Goal: Task Accomplishment & Management: Use online tool/utility

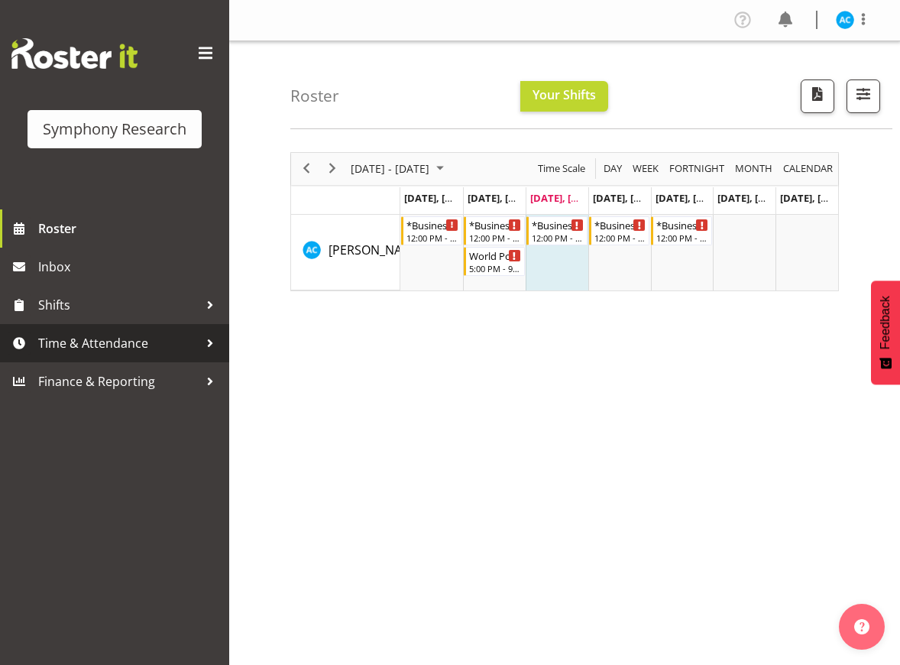
click at [97, 347] on span "Time & Attendance" at bounding box center [118, 343] width 160 height 23
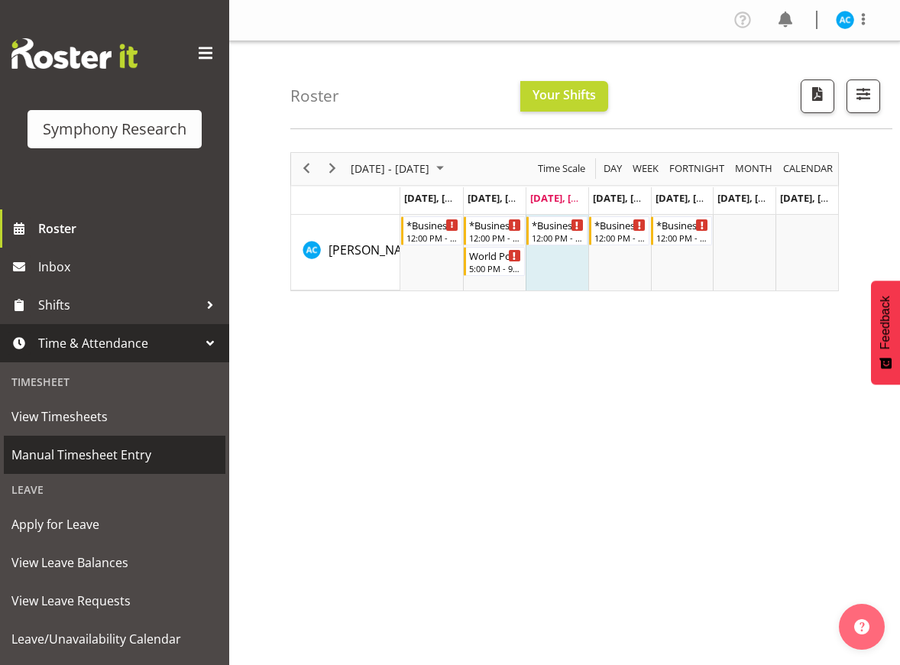
click at [96, 459] on span "Manual Timesheet Entry" at bounding box center [114, 454] width 206 height 23
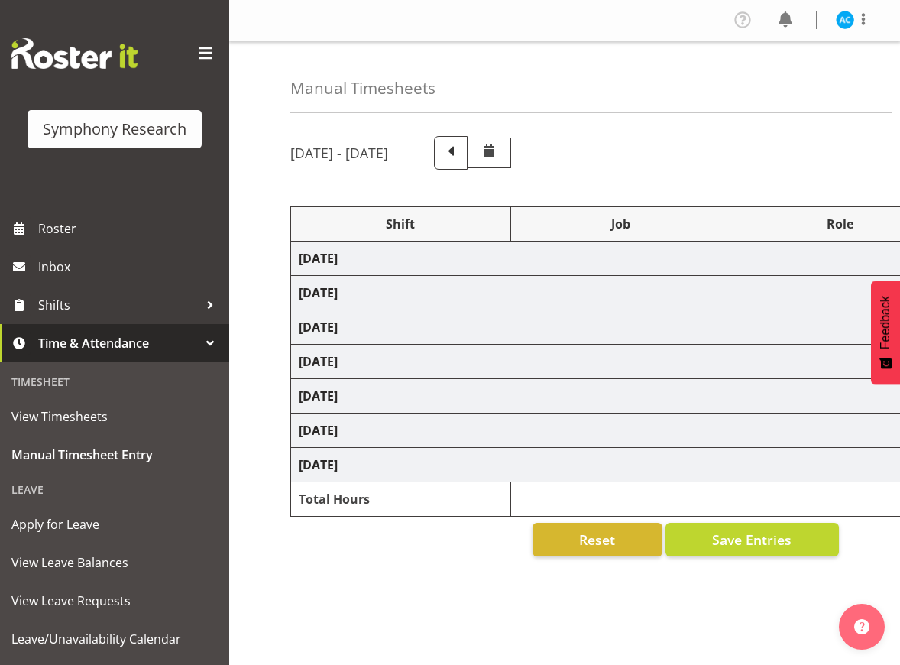
select select "26078"
select select "10499"
select select "47"
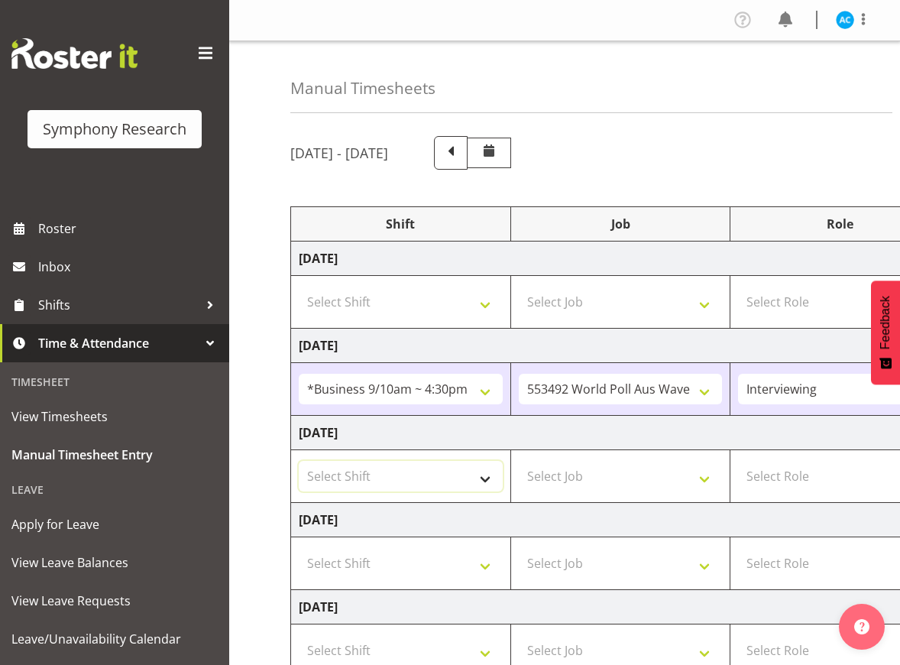
click at [435, 473] on select "Select Shift !!Weekend Residential (Roster IT Shift Label) *Business 9/10am ~ 4…" at bounding box center [401, 476] width 204 height 31
select select "26078"
click at [299, 461] on select "Select Shift !!Weekend Residential (Roster IT Shift Label) *Business 9/10am ~ 4…" at bounding box center [401, 476] width 204 height 31
click at [637, 470] on select "Select Job 550060 IF Admin 553492 World Poll Aus Wave 2 Main 2025 553493 World …" at bounding box center [621, 476] width 204 height 31
select select "10499"
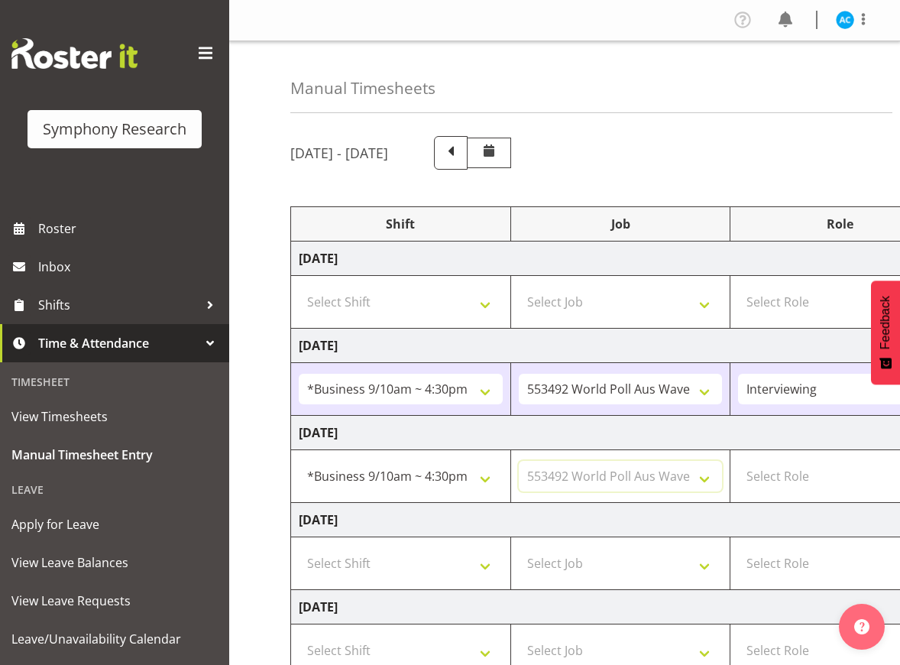
click at [519, 461] on select "Select Job 550060 IF Admin 553492 World Poll Aus Wave 2 Main 2025 553493 World …" at bounding box center [621, 476] width 204 height 31
